Goal: Communication & Community: Connect with others

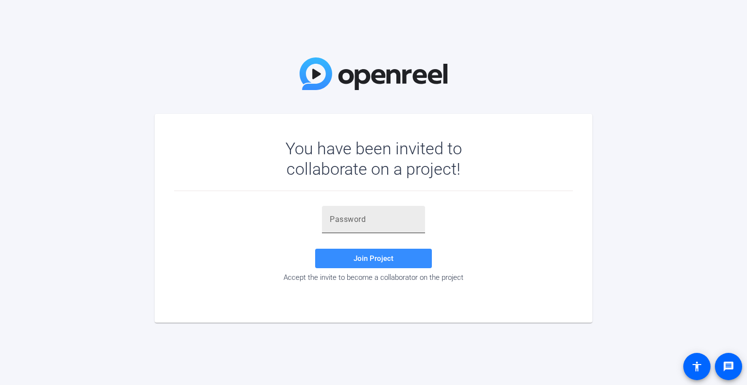
click at [366, 216] on input "text" at bounding box center [374, 220] width 88 height 12
paste input "^Kch_]"
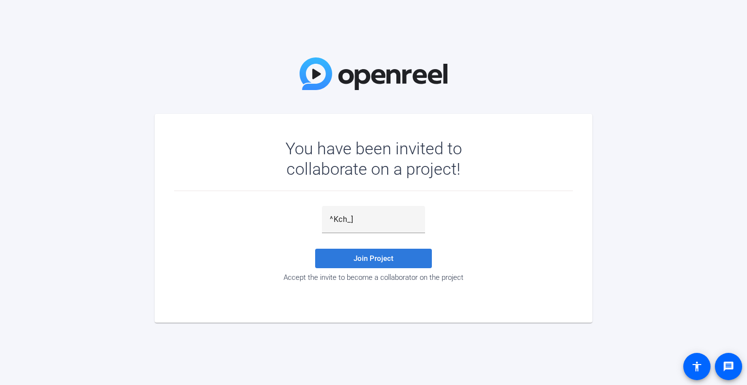
click at [357, 263] on span at bounding box center [373, 258] width 117 height 23
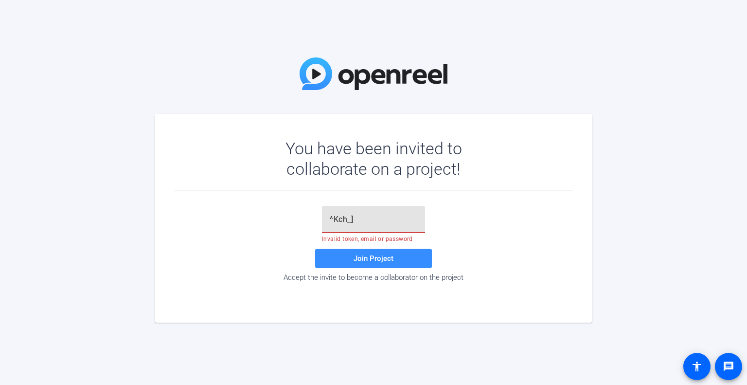
click at [415, 218] on input "^Kch_]" at bounding box center [374, 220] width 88 height 12
type input "^Kch_]"
click at [382, 260] on span "Join Project" at bounding box center [374, 258] width 40 height 9
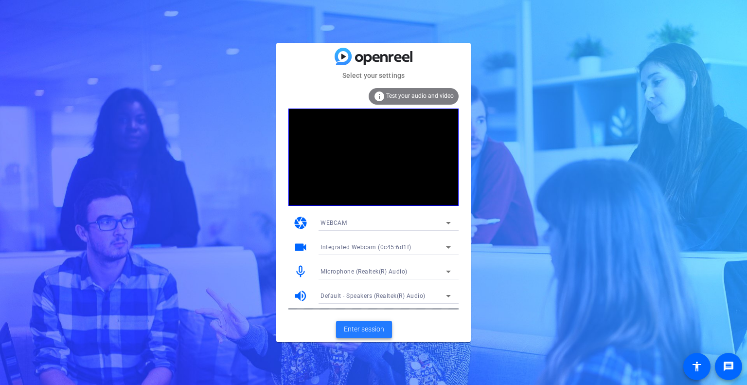
click at [364, 327] on span "Enter session" at bounding box center [364, 329] width 40 height 10
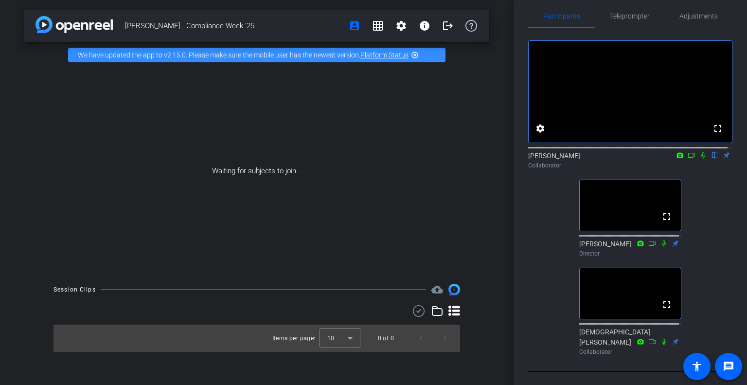
scroll to position [6, 0]
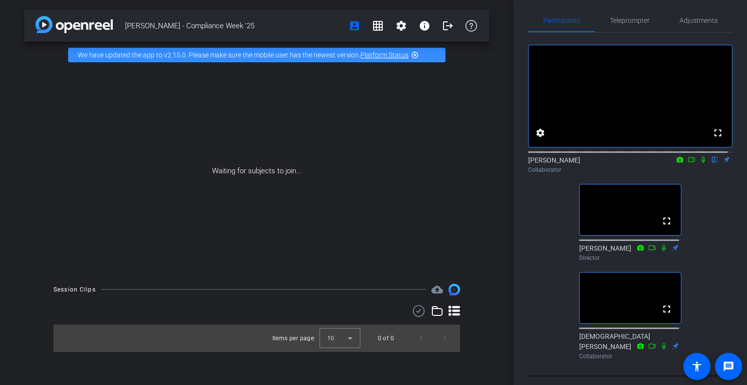
click at [417, 56] on mat-icon "highlight_off" at bounding box center [415, 55] width 8 height 8
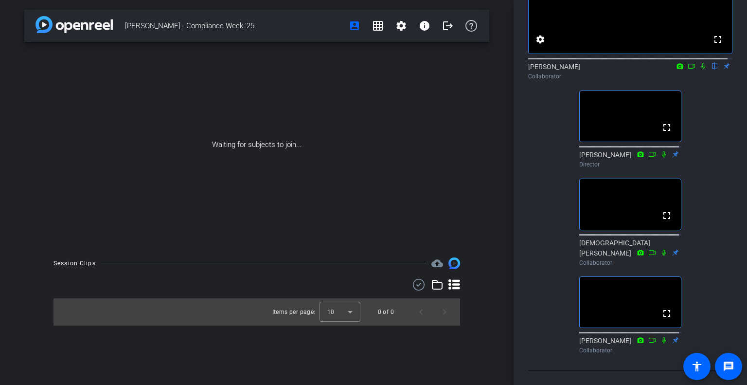
scroll to position [71, 0]
